Goal: Task Accomplishment & Management: Use online tool/utility

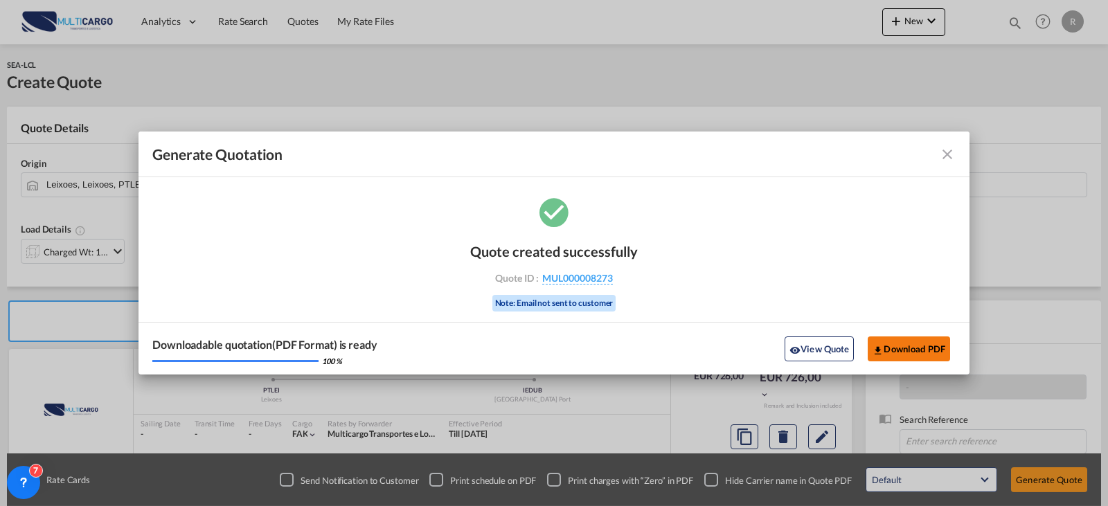
scroll to position [139, 0]
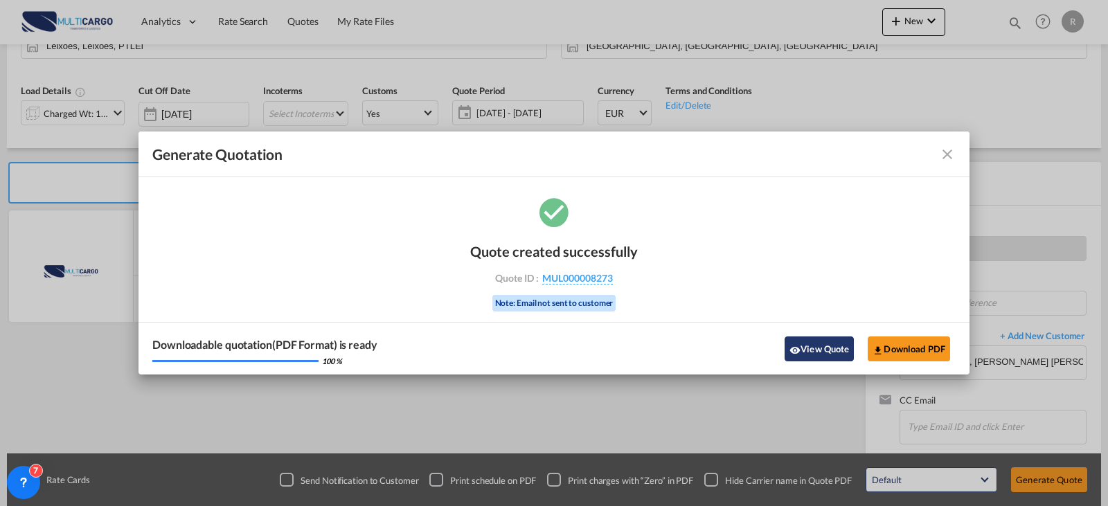
click at [835, 348] on button "View Quote" at bounding box center [819, 349] width 69 height 25
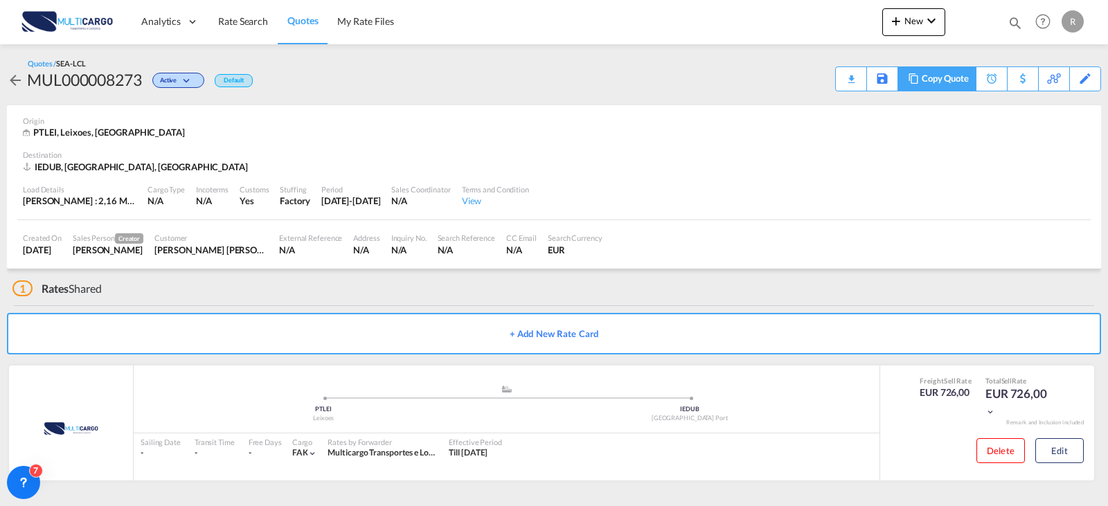
click at [949, 80] on div "Copy Quote" at bounding box center [945, 79] width 47 height 24
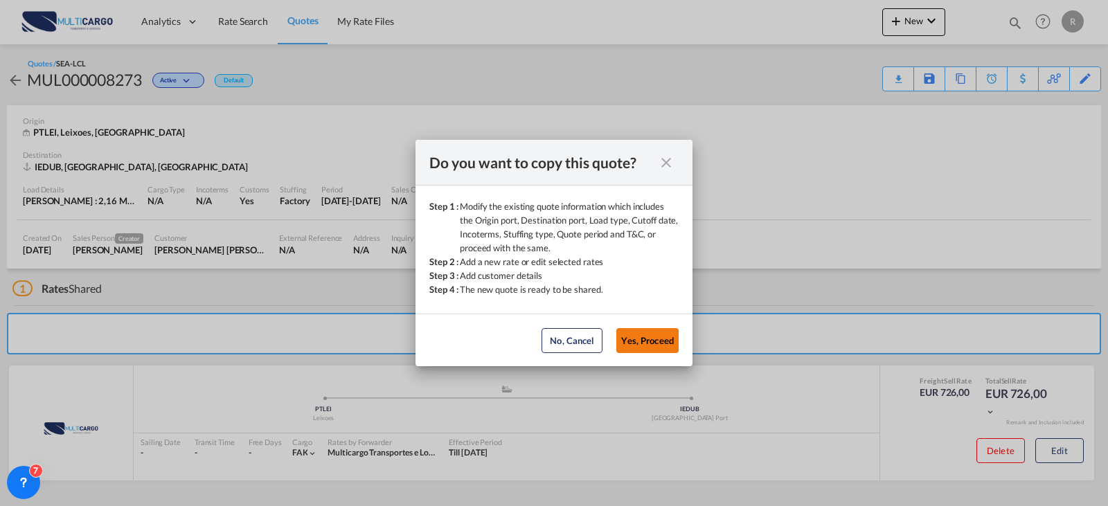
click at [653, 343] on button "Yes, Proceed" at bounding box center [647, 340] width 62 height 25
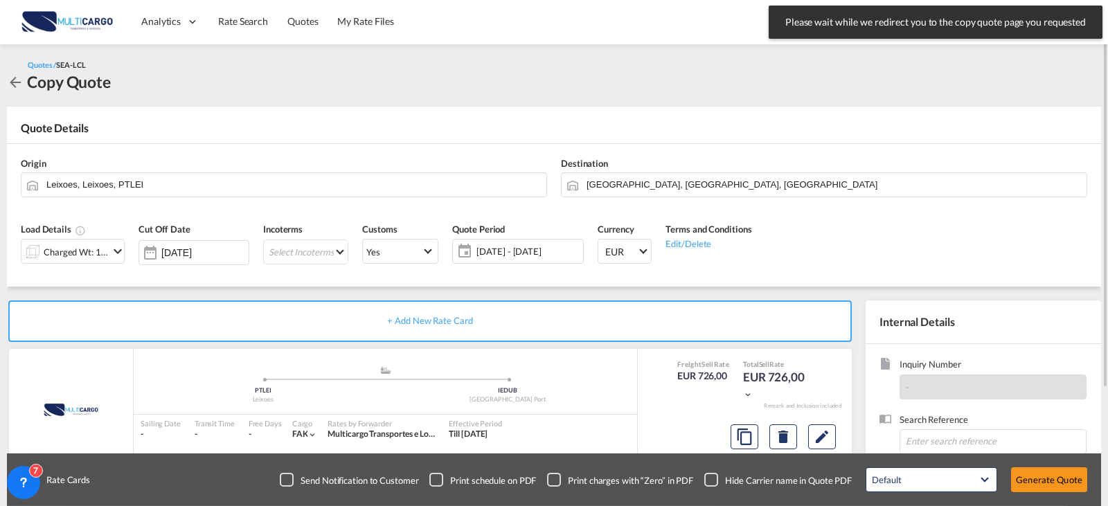
click at [111, 260] on div "Charged Wt: 11,00 W/M" at bounding box center [73, 251] width 104 height 25
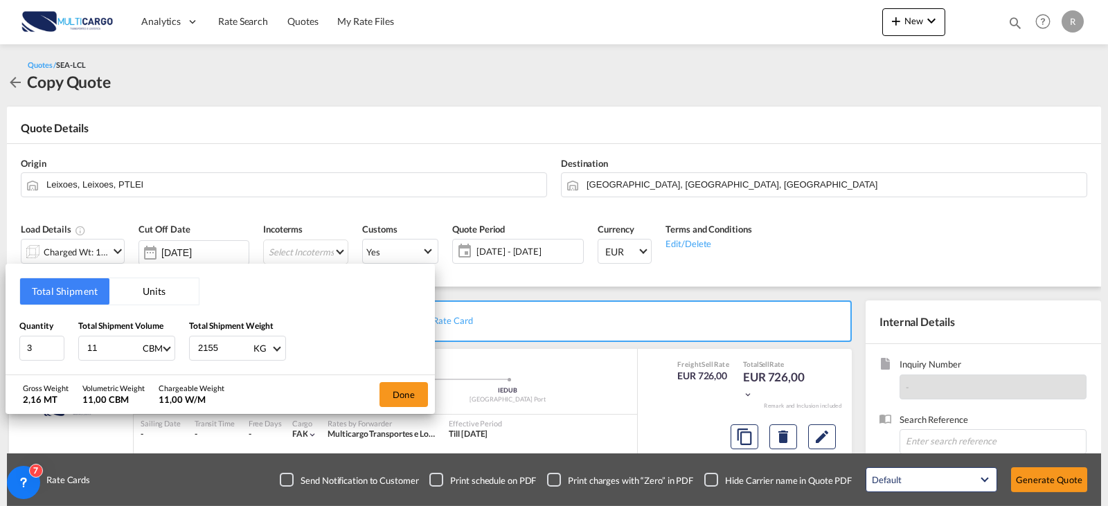
drag, startPoint x: 99, startPoint y: 352, endPoint x: 9, endPoint y: 357, distance: 90.2
click at [17, 355] on div "Total Shipment Units Quantity 3 Total Shipment Volume 11 CBM CBM CFT Total Ship…" at bounding box center [220, 319] width 429 height 111
click at [121, 341] on input "11" at bounding box center [113, 349] width 55 height 24
drag, startPoint x: 92, startPoint y: 341, endPoint x: 82, endPoint y: 341, distance: 10.4
click at [82, 341] on div "11 CBM CBM CFT" at bounding box center [126, 348] width 97 height 25
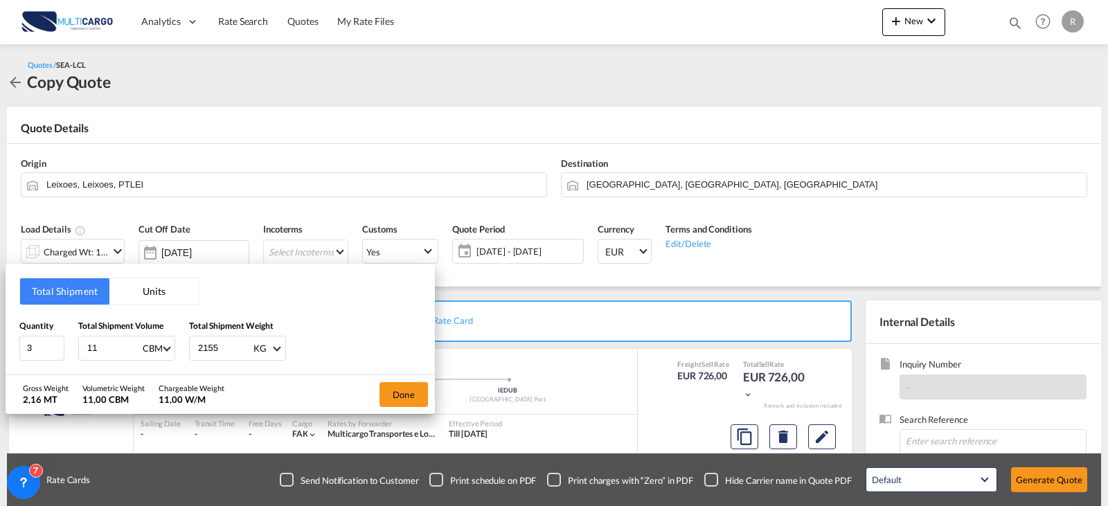
type input "6"
type input "6.9"
type input "5"
type input "1500"
click at [419, 400] on button "Done" at bounding box center [404, 394] width 48 height 25
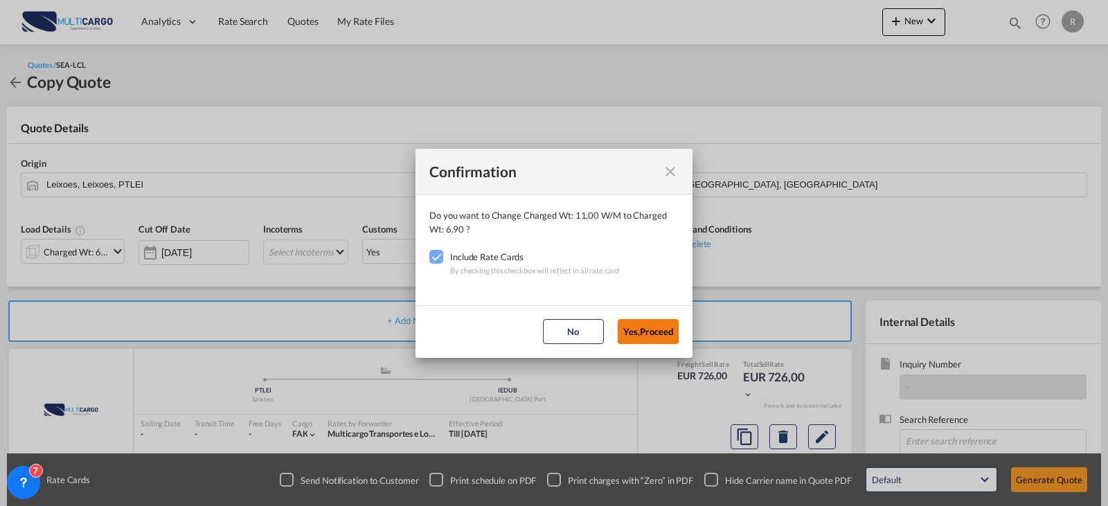
click at [659, 326] on button "Yes,Proceed" at bounding box center [648, 331] width 61 height 25
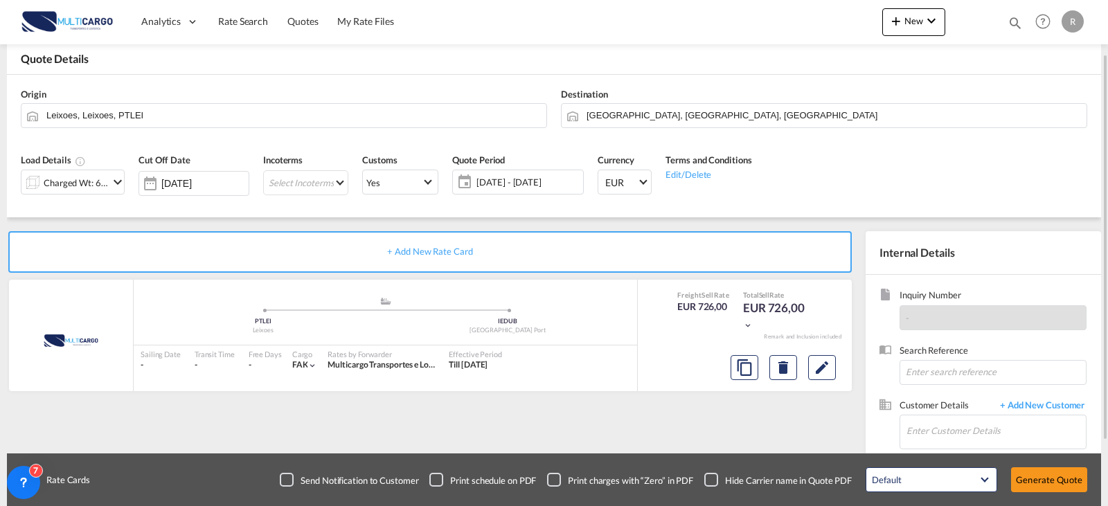
scroll to position [139, 0]
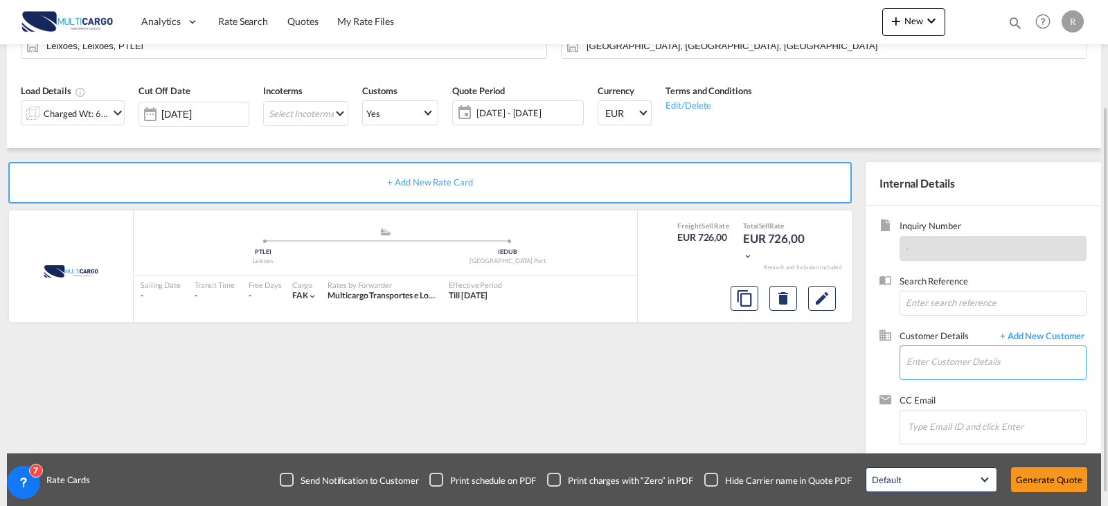
click at [933, 374] on input "Enter Customer Details" at bounding box center [996, 361] width 179 height 31
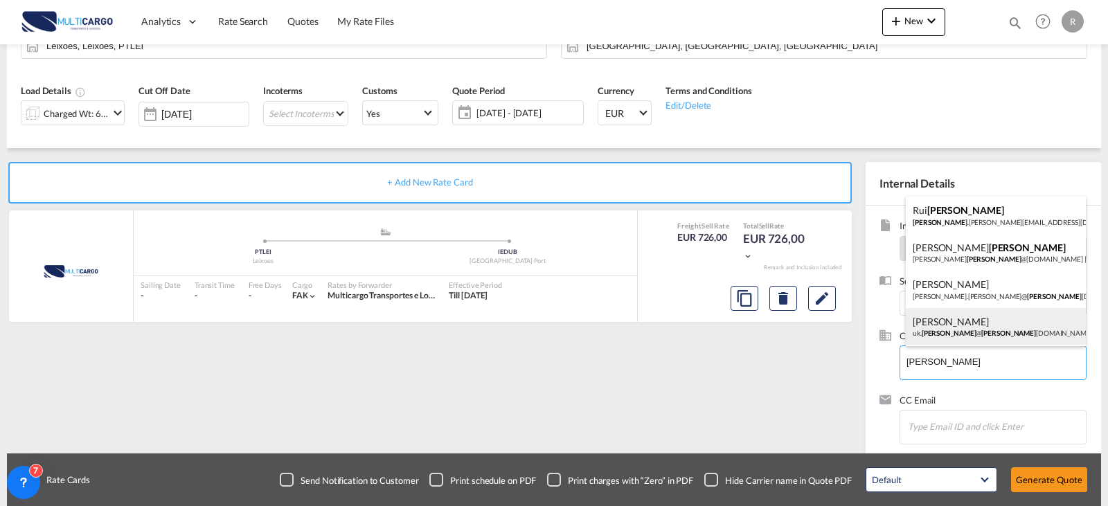
click at [1017, 325] on div "[PERSON_NAME] uk. [PERSON_NAME] @ [PERSON_NAME] [DOMAIN_NAME] | [PERSON_NAME] L…" at bounding box center [996, 326] width 180 height 37
type input "[PERSON_NAME] LOGISTICS, [PERSON_NAME], [EMAIL_ADDRESS][PERSON_NAME][DOMAIN_NAM…"
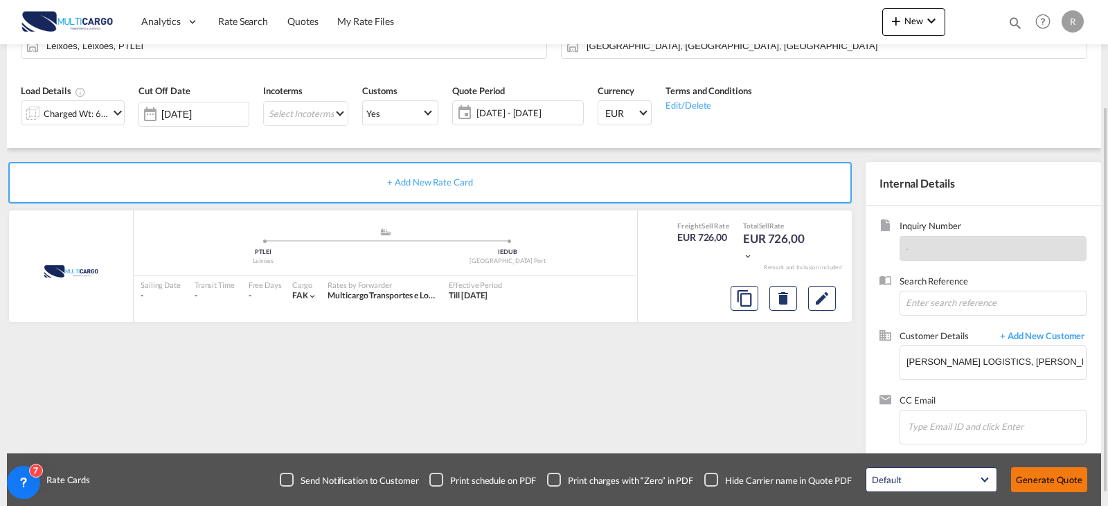
click at [1045, 479] on button "Generate Quote" at bounding box center [1049, 479] width 76 height 25
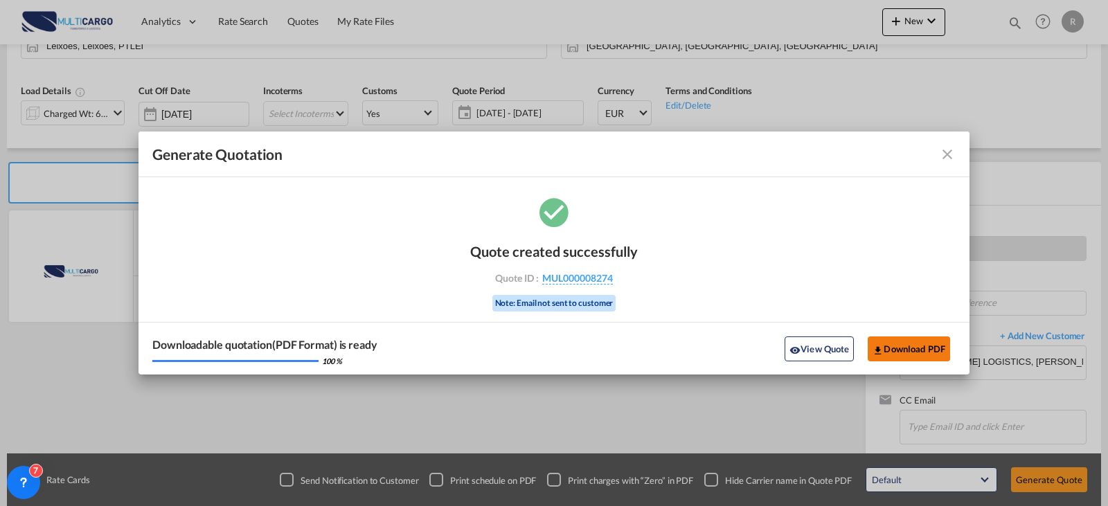
click at [916, 339] on button "Download PDF" at bounding box center [909, 349] width 82 height 25
click at [833, 349] on button "View Quote" at bounding box center [819, 349] width 69 height 25
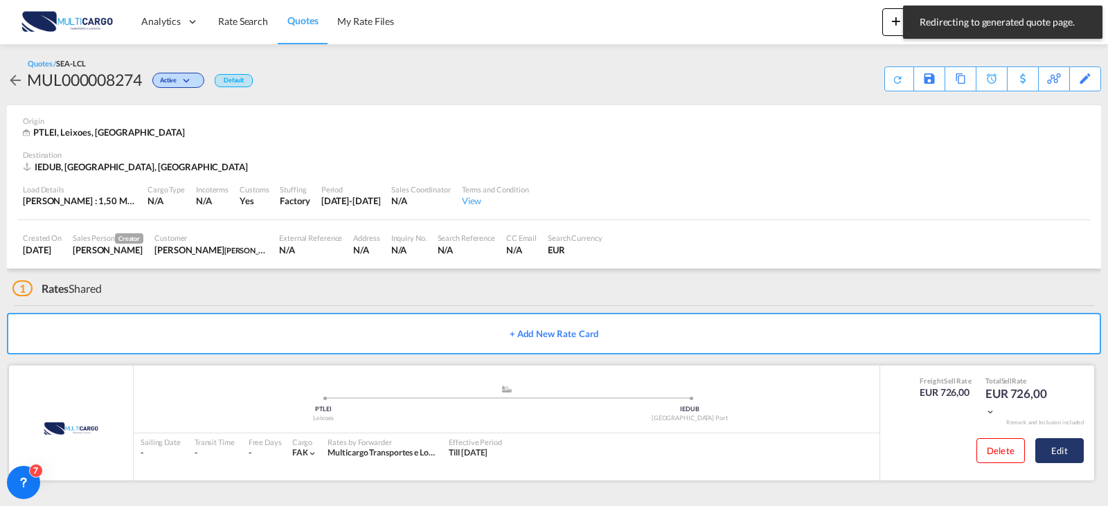
click at [1079, 458] on button "Edit" at bounding box center [1059, 450] width 48 height 25
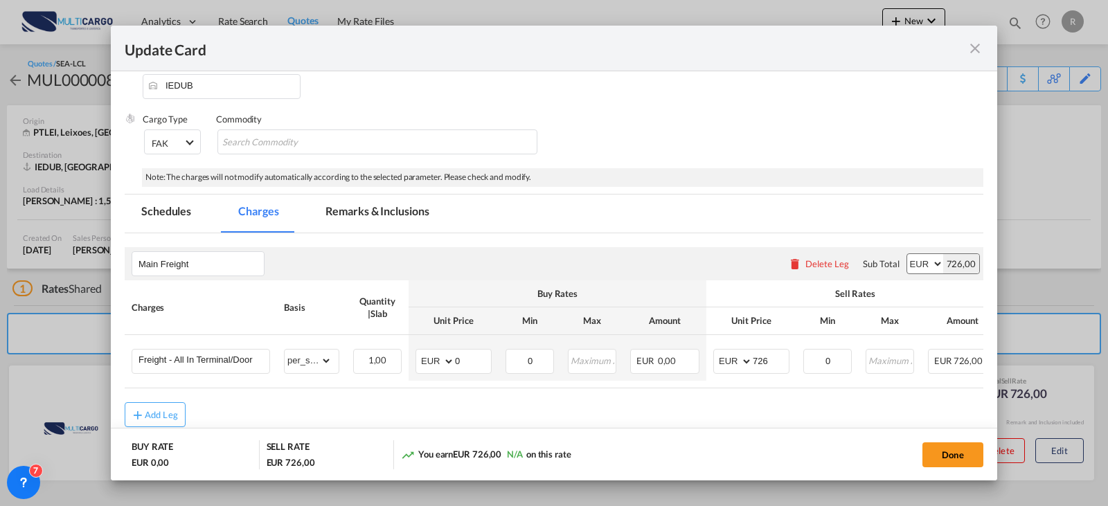
scroll to position [208, 0]
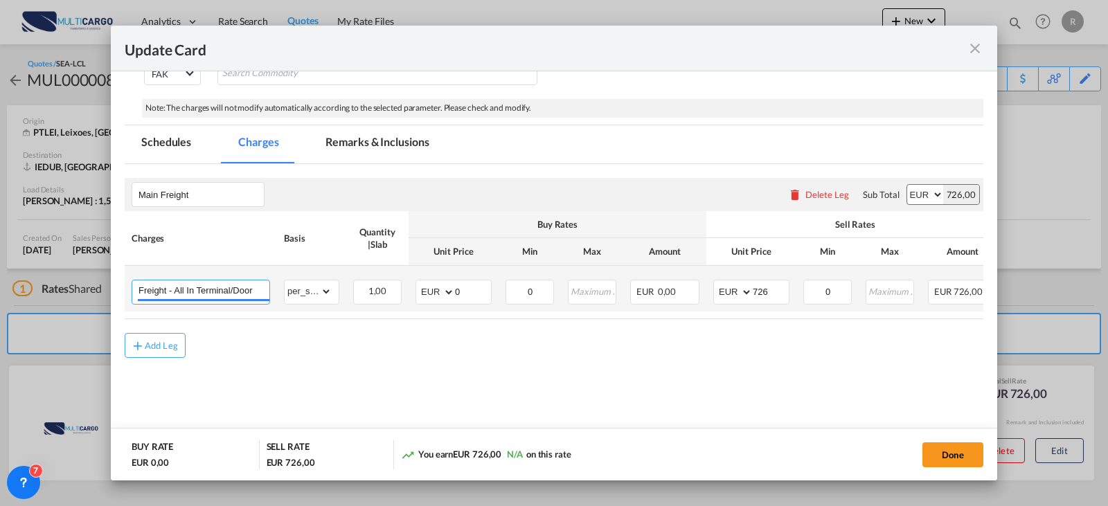
click at [257, 288] on input "Freight - All In Terminal/Door" at bounding box center [204, 290] width 131 height 21
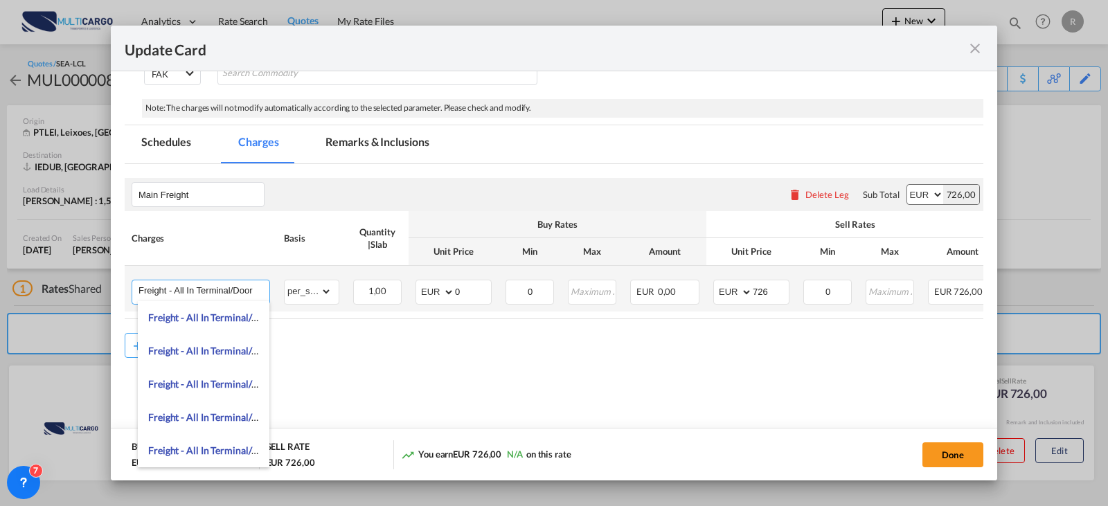
drag, startPoint x: 260, startPoint y: 290, endPoint x: 195, endPoint y: 295, distance: 65.3
click at [195, 295] on input "Freight - All In Terminal/Door" at bounding box center [204, 290] width 131 height 21
click at [208, 314] on span "Freight - All In Do" at bounding box center [185, 318] width 75 height 12
type input "Freight - All In Door/Door"
type input "0"
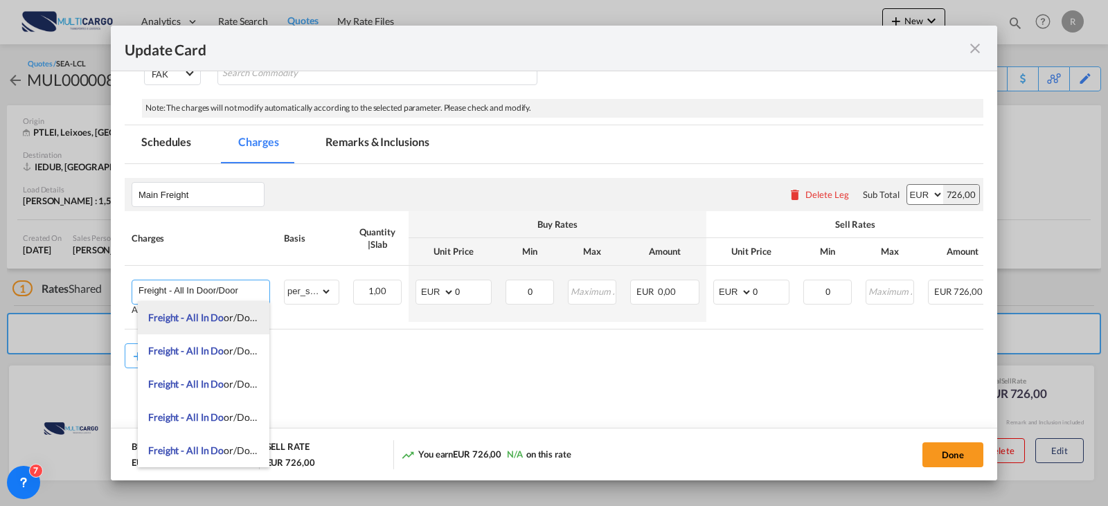
select select "? object:null ?"
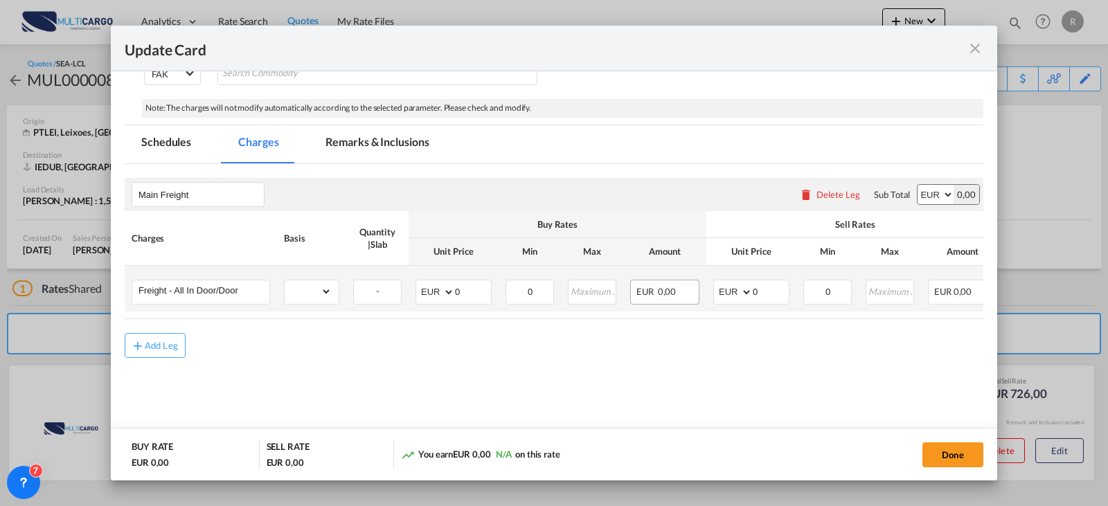
click at [676, 293] on div "EUR 0,00" at bounding box center [664, 292] width 69 height 25
click at [736, 294] on md-input-container "AED AFN ALL AMD ANG AOA ARS AUD AWG AZN BAM BBD BDT BGN BHD BIF BMD BND [PERSON…" at bounding box center [751, 292] width 76 height 25
type input "6"
type input "540"
click at [961, 461] on button "Done" at bounding box center [953, 455] width 61 height 25
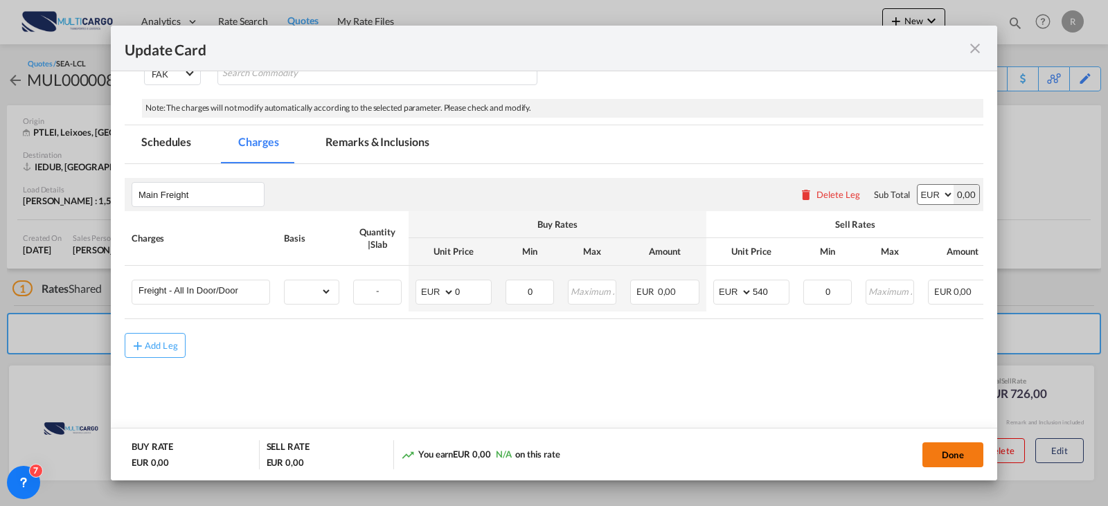
scroll to position [213, 0]
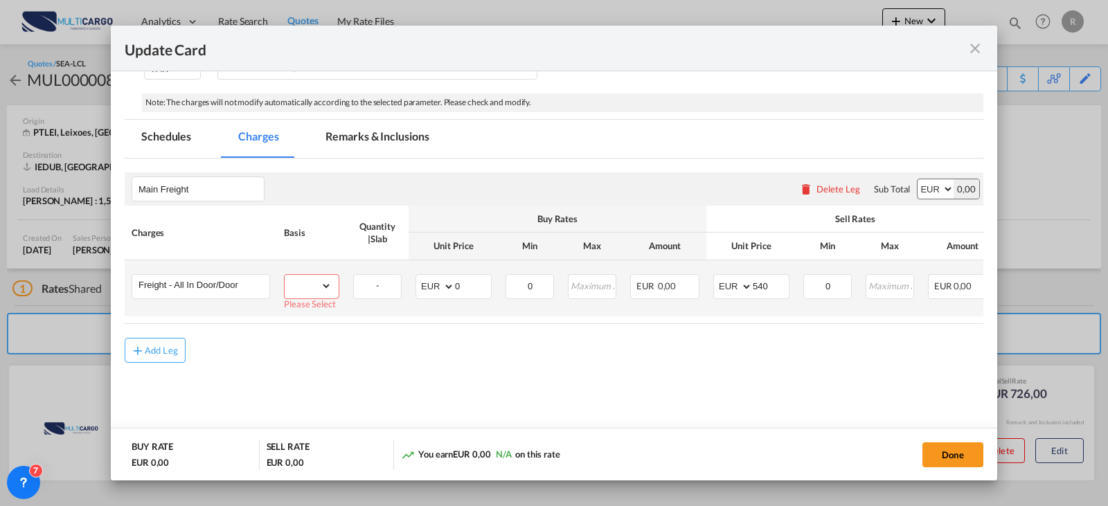
click at [320, 289] on select "gross_weight volumetric_weight per_shipment per_bl per_km per_hawb per_kg flat …" at bounding box center [308, 286] width 47 height 22
select select "per_shipment"
click at [285, 275] on select "gross_weight volumetric_weight per_shipment per_bl per_km per_hawb per_kg flat …" at bounding box center [308, 286] width 47 height 22
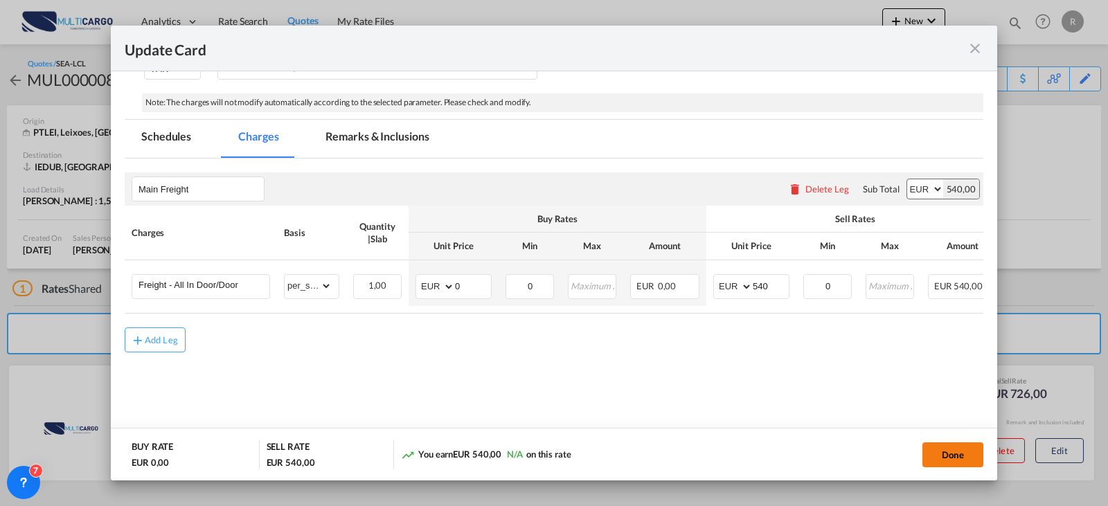
click at [956, 466] on button "Done" at bounding box center [953, 455] width 61 height 25
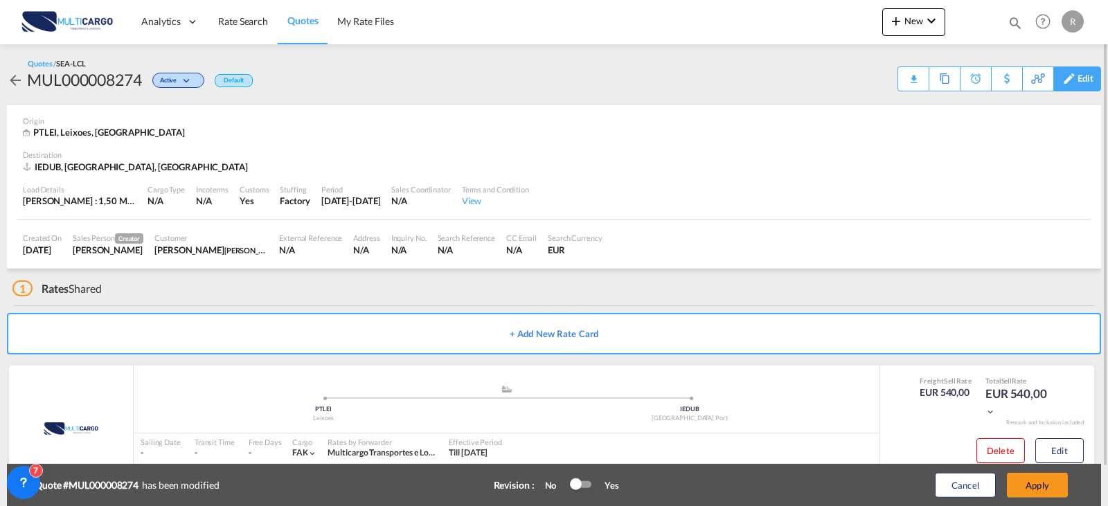
click at [1078, 78] on div "Edit" at bounding box center [1086, 79] width 16 height 24
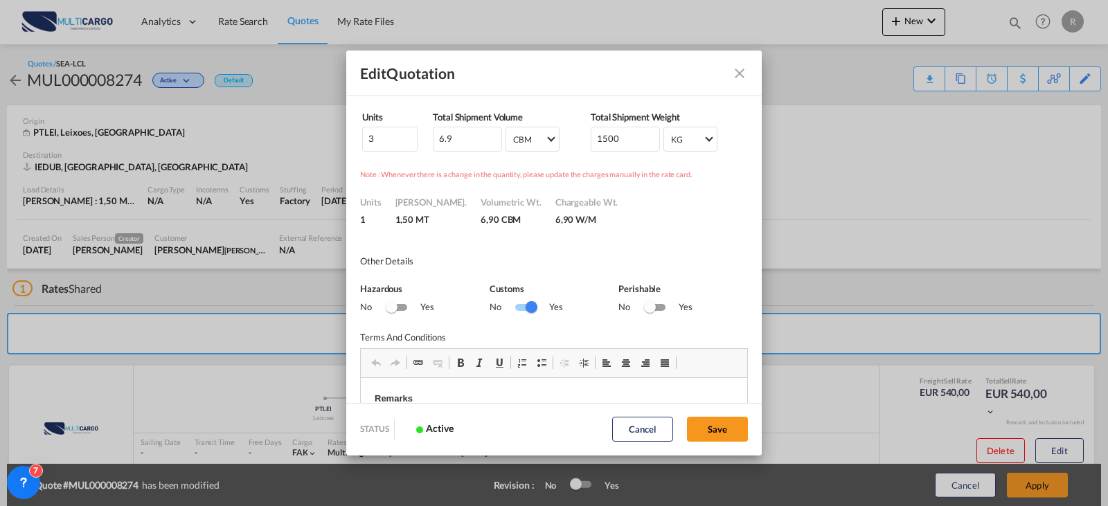
scroll to position [208, 0]
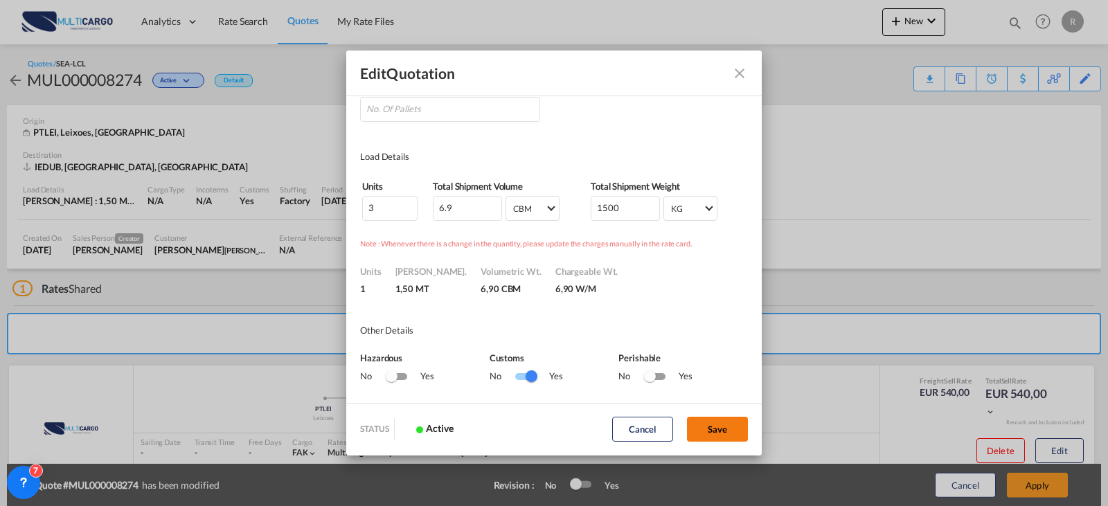
click at [732, 434] on button "Save" at bounding box center [717, 429] width 61 height 25
click at [754, 66] on div "Edit Quotation" at bounding box center [554, 74] width 416 height 46
click at [486, 98] on input "Quote ID IncotermsSelect ..." at bounding box center [450, 109] width 180 height 25
type input "3"
click at [715, 441] on button "Save" at bounding box center [717, 429] width 61 height 25
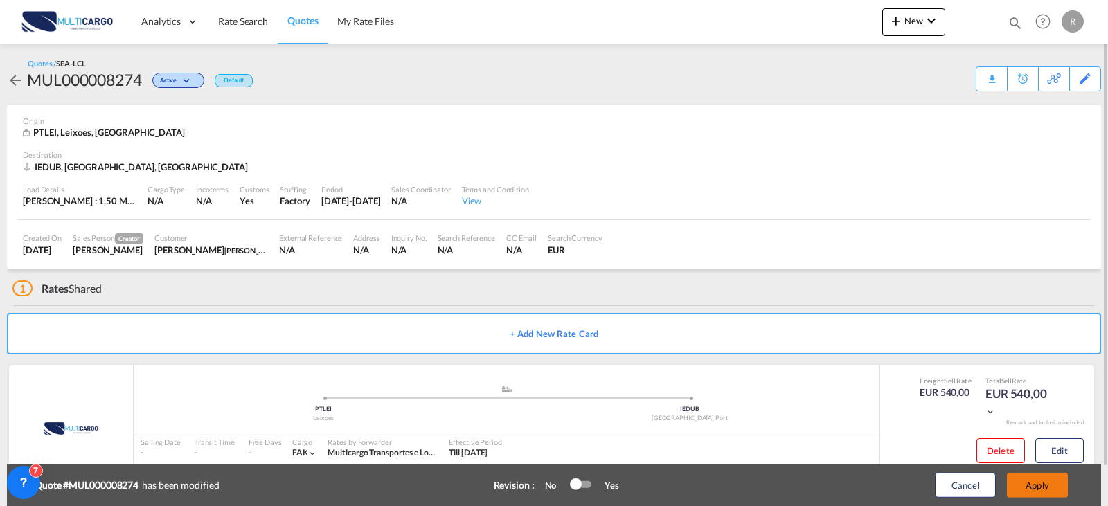
click at [1051, 487] on button "Apply" at bounding box center [1037, 485] width 61 height 25
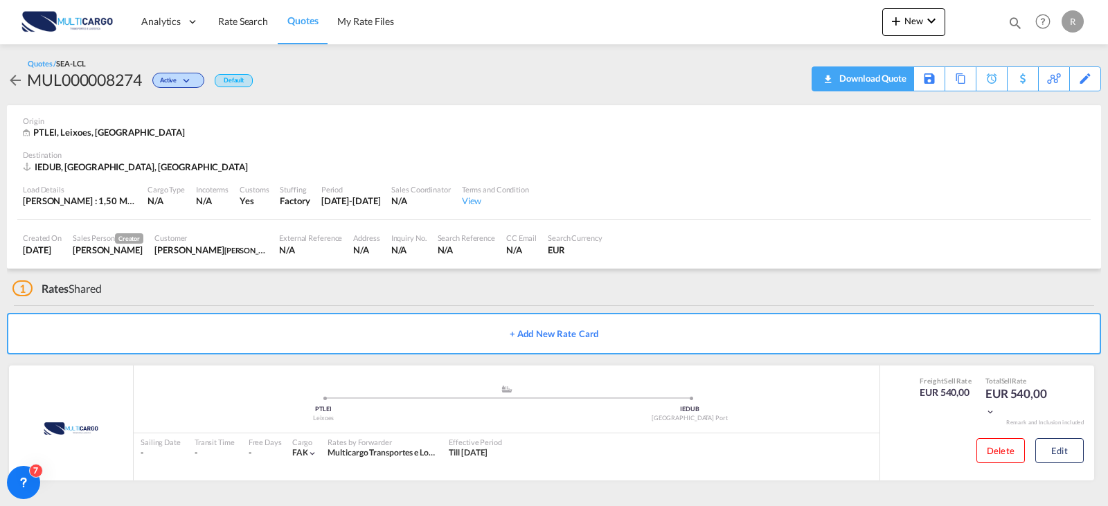
click at [909, 79] on div "Download Quote" at bounding box center [863, 78] width 102 height 25
click at [892, 77] on div "Download Quote" at bounding box center [871, 78] width 71 height 22
